Goal: Navigation & Orientation: Find specific page/section

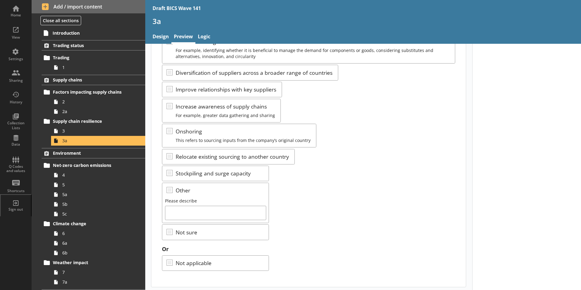
scroll to position [101, 0]
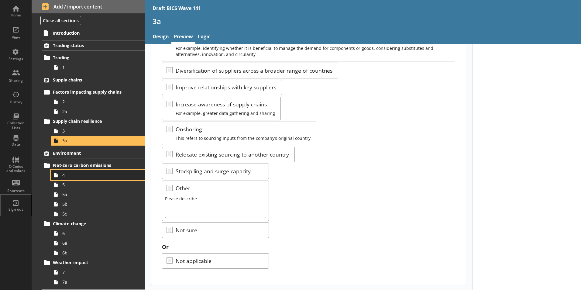
click at [65, 176] on span "4" at bounding box center [95, 175] width 67 height 6
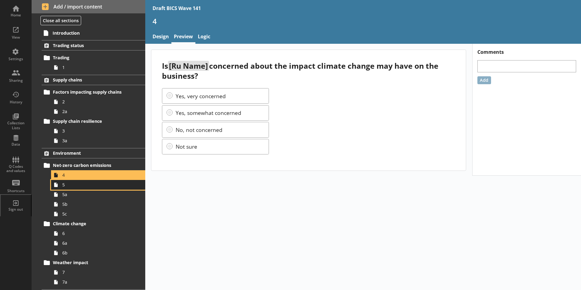
click at [65, 186] on span "5" at bounding box center [95, 185] width 67 height 6
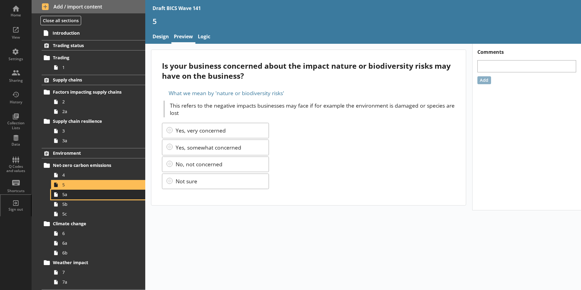
click at [63, 195] on span "5a" at bounding box center [95, 194] width 67 height 6
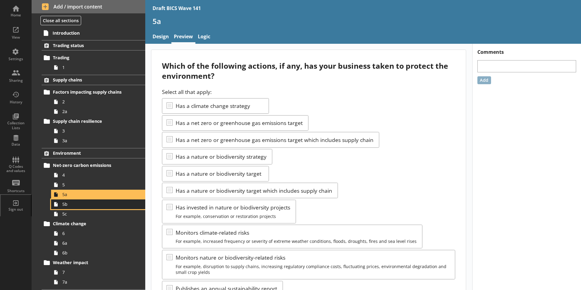
click at [72, 207] on link "5b" at bounding box center [98, 204] width 94 height 10
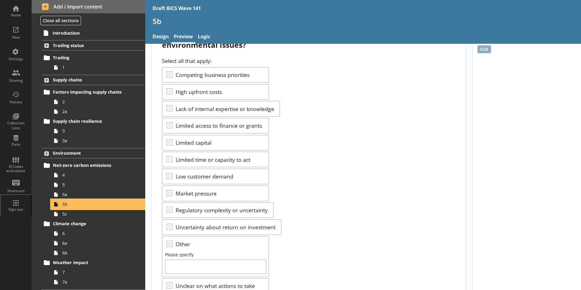
scroll to position [30, 0]
click at [65, 198] on link "5a" at bounding box center [98, 195] width 94 height 10
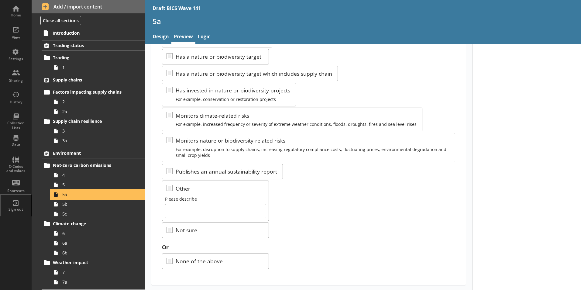
scroll to position [57, 0]
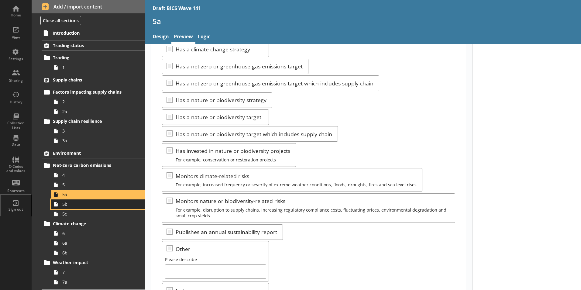
click at [71, 205] on span "5b" at bounding box center [95, 204] width 67 height 6
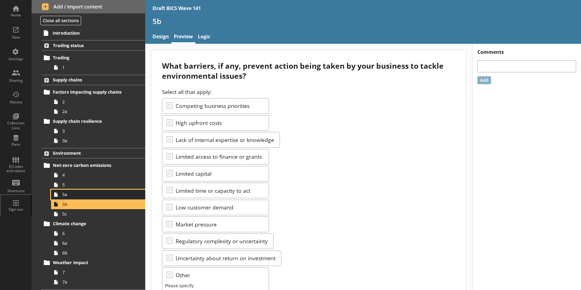
click at [65, 195] on span "5a" at bounding box center [95, 194] width 67 height 6
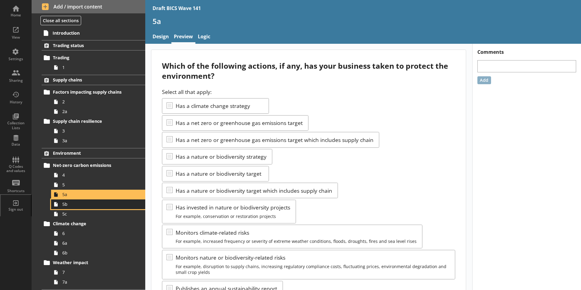
click at [67, 207] on link "5b" at bounding box center [98, 204] width 94 height 10
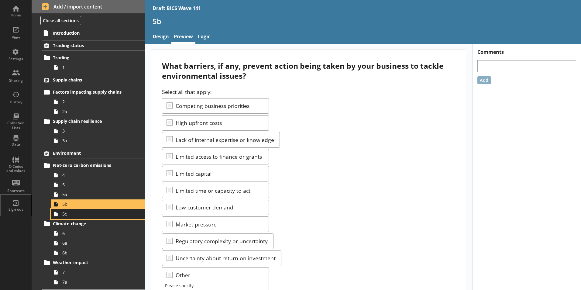
click at [61, 216] on link "5c" at bounding box center [98, 214] width 94 height 10
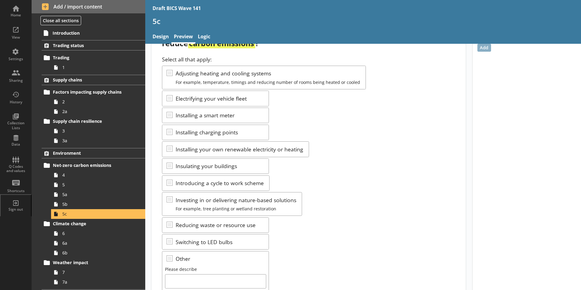
scroll to position [91, 0]
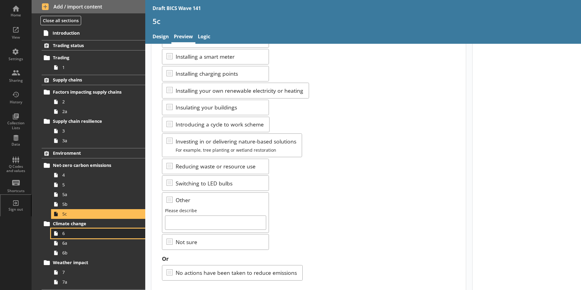
click at [66, 234] on span "6" at bounding box center [95, 233] width 67 height 6
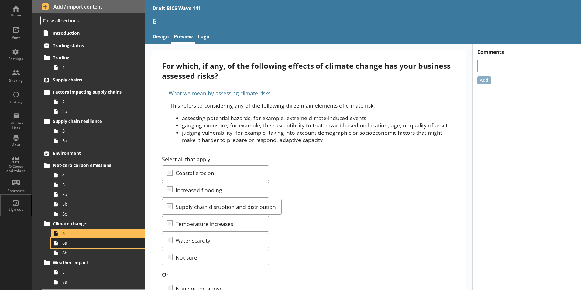
click at [72, 245] on span "6a" at bounding box center [95, 243] width 67 height 6
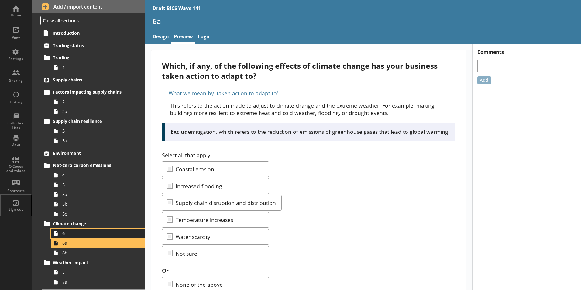
click at [66, 234] on span "6" at bounding box center [95, 233] width 67 height 6
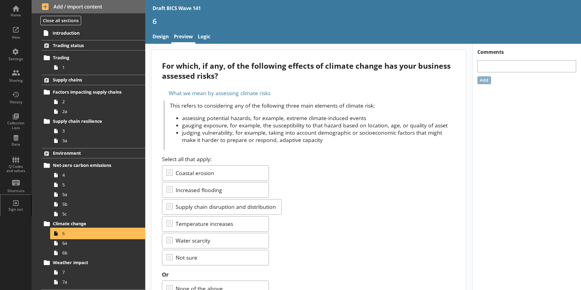
scroll to position [27, 0]
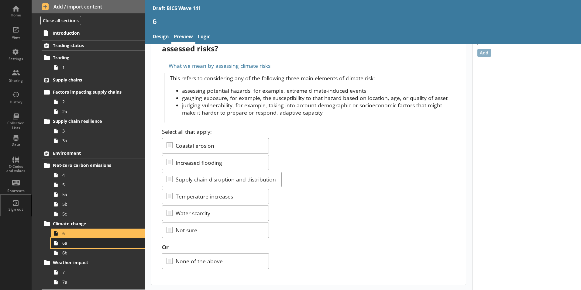
click at [66, 245] on span "6a" at bounding box center [95, 243] width 67 height 6
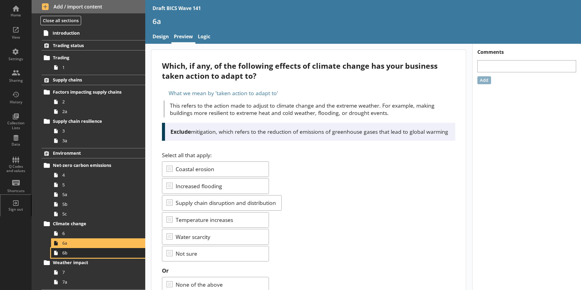
click at [58, 255] on icon at bounding box center [56, 253] width 10 height 10
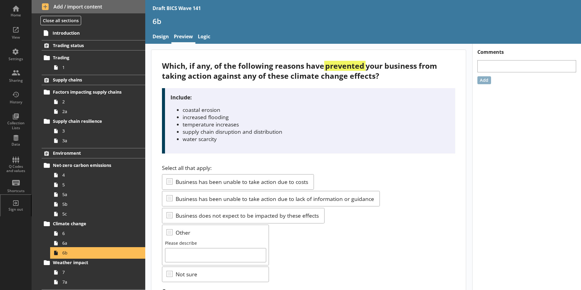
click at [57, 255] on icon at bounding box center [56, 253] width 10 height 10
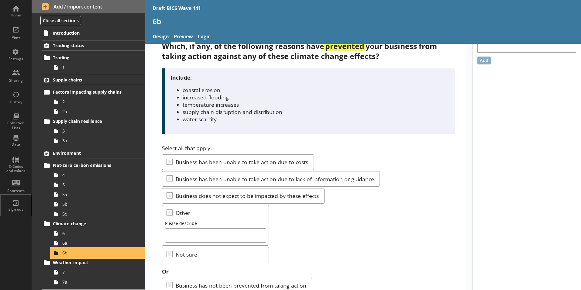
scroll to position [44, 0]
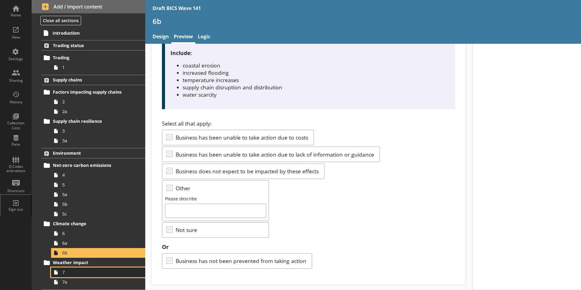
click at [69, 274] on span "7" at bounding box center [95, 272] width 67 height 6
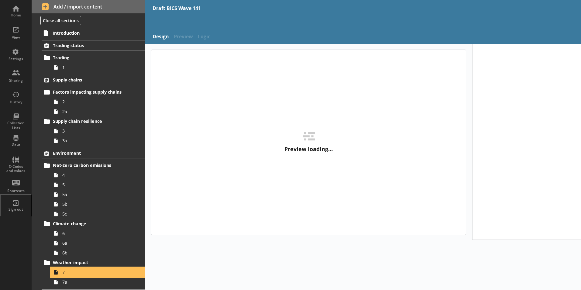
click at [69, 274] on span "7" at bounding box center [95, 272] width 67 height 6
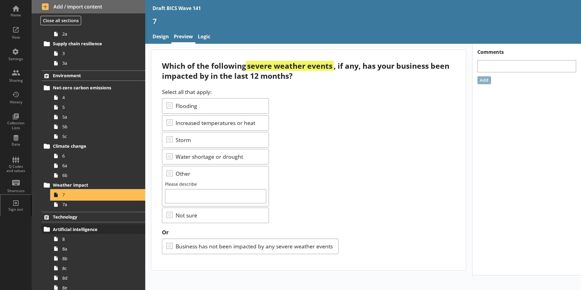
scroll to position [91, 0]
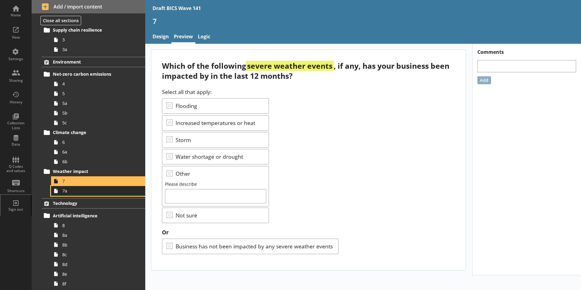
click at [67, 191] on span "7a" at bounding box center [95, 191] width 67 height 6
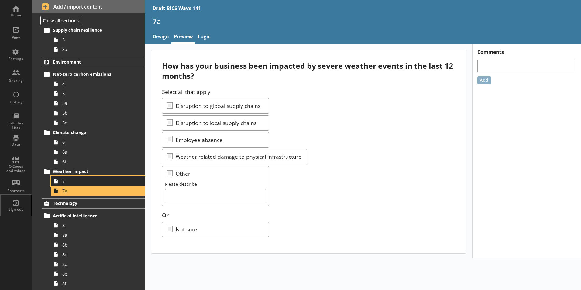
click at [69, 180] on span "7" at bounding box center [95, 181] width 67 height 6
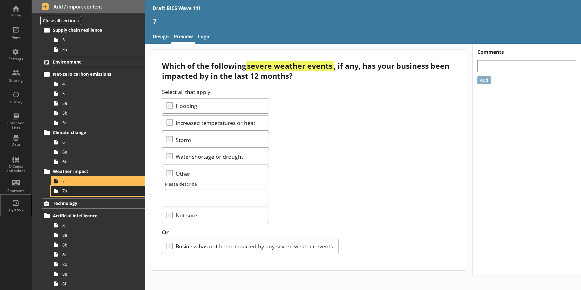
click at [67, 192] on span "7a" at bounding box center [95, 191] width 67 height 6
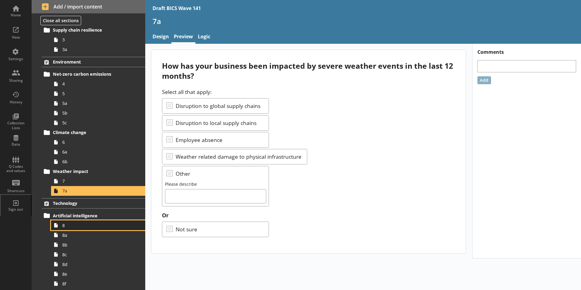
click at [80, 226] on span "8" at bounding box center [95, 225] width 67 height 6
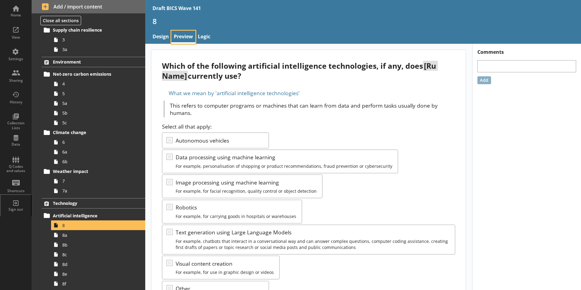
click at [181, 36] on link "Preview" at bounding box center [183, 37] width 24 height 13
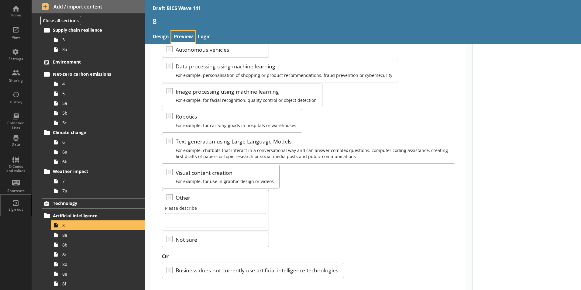
scroll to position [91, 0]
click at [65, 237] on span "8a" at bounding box center [95, 235] width 67 height 6
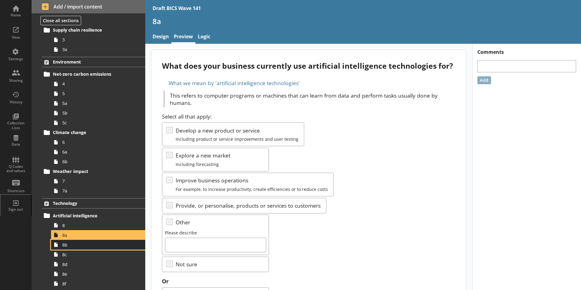
click at [66, 247] on span "8b" at bounding box center [95, 245] width 67 height 6
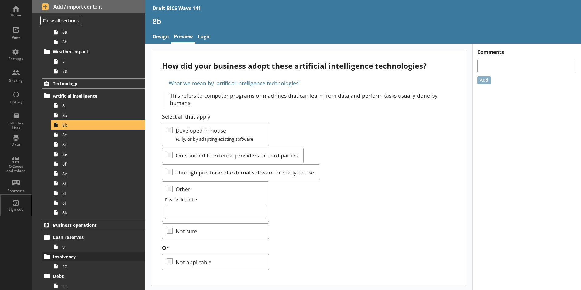
scroll to position [213, 0]
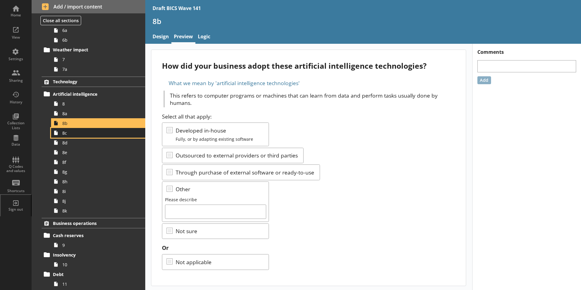
click at [68, 136] on link "8c" at bounding box center [98, 133] width 94 height 10
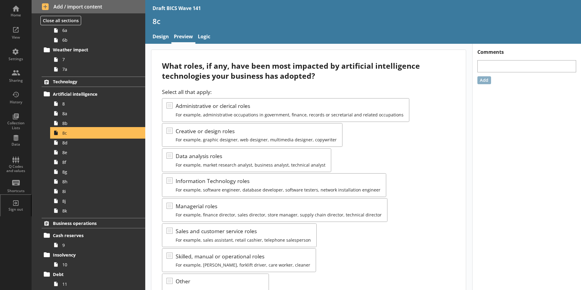
click at [68, 134] on span "8c" at bounding box center [95, 133] width 67 height 6
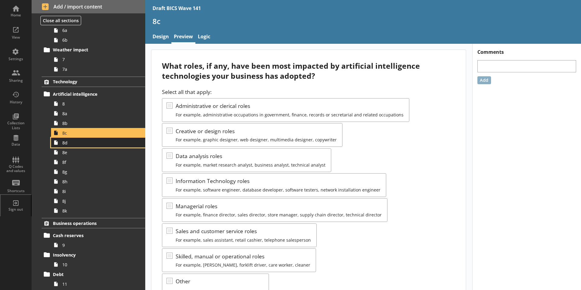
click at [67, 144] on span "8d" at bounding box center [95, 143] width 67 height 6
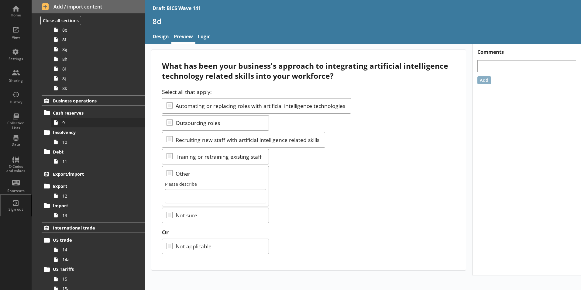
scroll to position [365, 0]
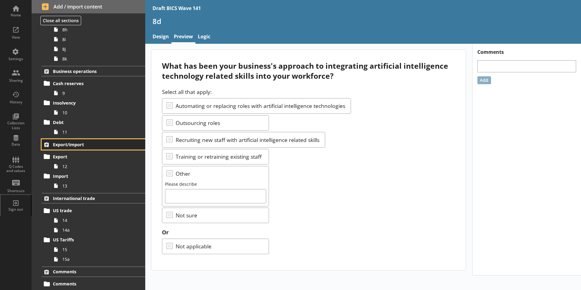
click at [64, 145] on span "Export/import" at bounding box center [90, 145] width 74 height 6
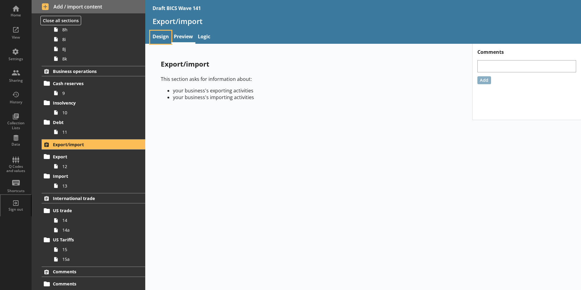
click at [160, 39] on link "Design" at bounding box center [160, 37] width 21 height 13
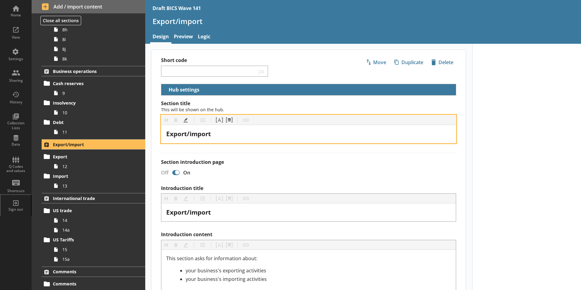
click at [191, 135] on span "Export/import" at bounding box center [188, 133] width 45 height 9
click at [192, 135] on span "Export/import" at bounding box center [188, 133] width 45 height 9
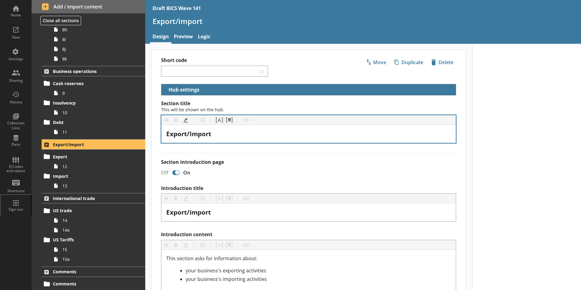
click at [505, 139] on div at bounding box center [526, 274] width 109 height 461
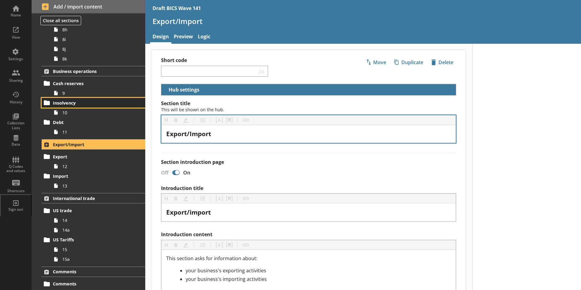
click at [107, 103] on span "Insolvency" at bounding box center [90, 103] width 74 height 6
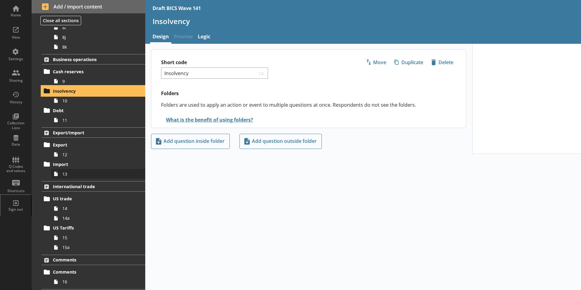
scroll to position [388, 0]
